Goal: Find specific page/section: Find specific page/section

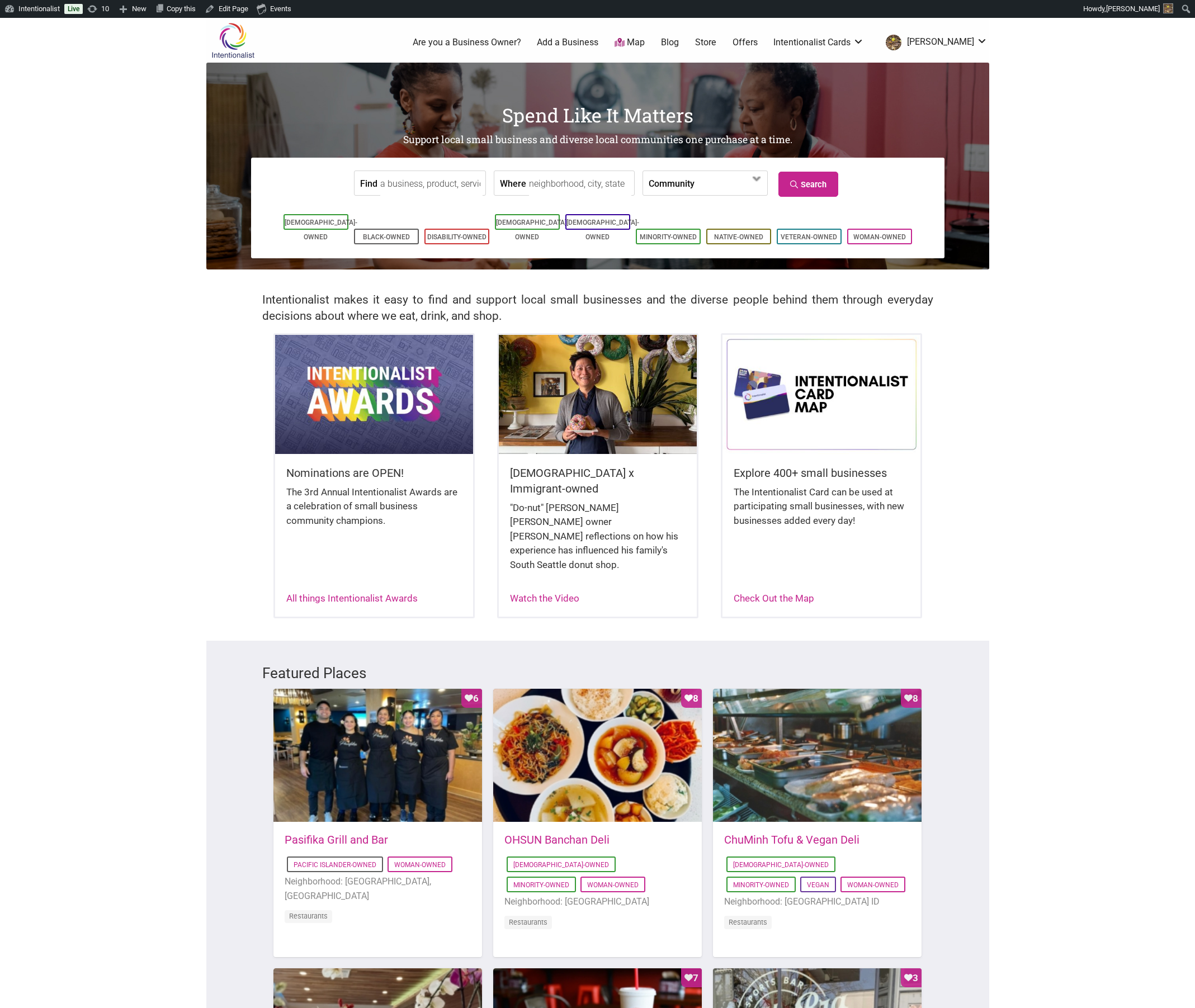
click at [120, 251] on body "Please wait, copying in progress... If you’re making a lot of copies it can tak…" at bounding box center [598, 522] width 1195 height 1008
click at [162, 329] on body "Please wait, copying in progress... If you’re making a lot of copies it can tak…" at bounding box center [598, 522] width 1195 height 1008
click at [717, 40] on link "Store" at bounding box center [705, 42] width 21 height 12
click at [30, 29] on link "Dashboard" at bounding box center [45, 28] width 89 height 15
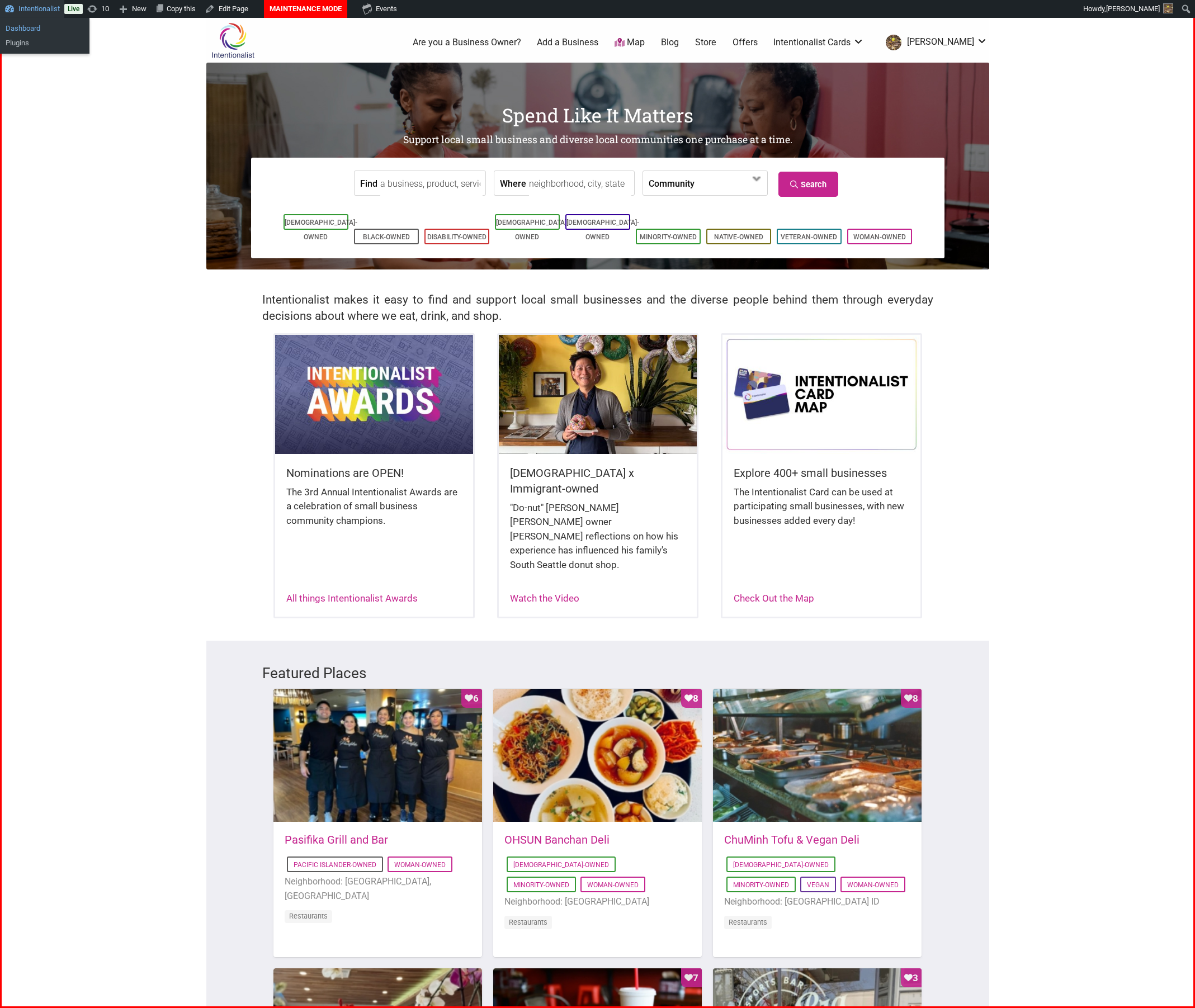
click at [28, 26] on link "Dashboard" at bounding box center [45, 28] width 89 height 15
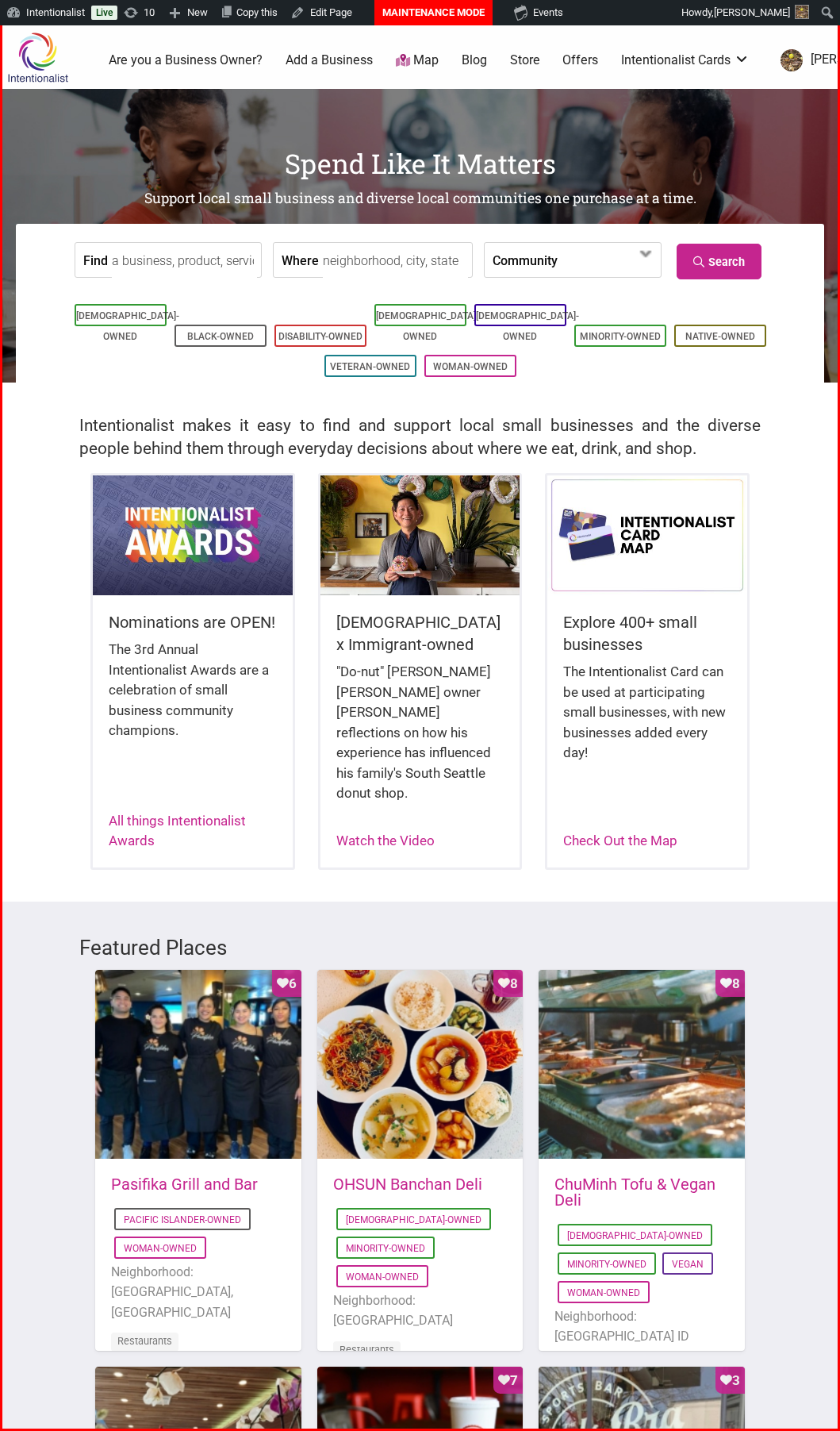
click at [49, 465] on div "Intentionalist makes it easy to find and support local small businesses and the…" at bounding box center [420, 427] width 840 height 91
click at [42, 34] on link "Dashboard" at bounding box center [63, 40] width 127 height 21
